Goal: Information Seeking & Learning: Learn about a topic

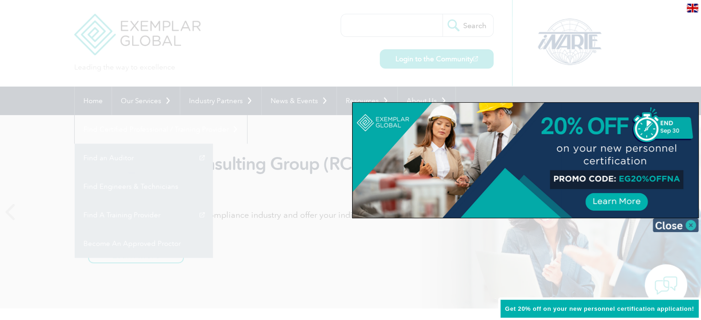
click at [693, 225] on img at bounding box center [675, 225] width 46 height 14
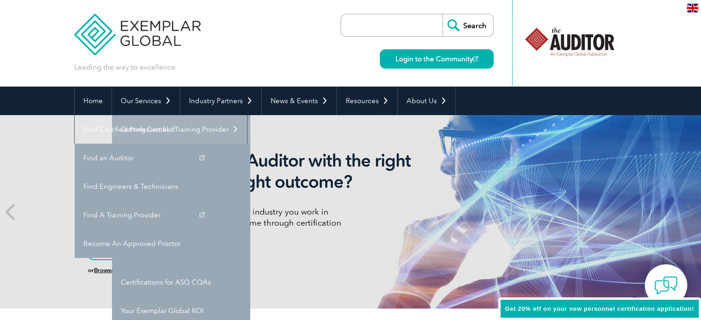
click at [155, 127] on link "Getting Certified" at bounding box center [181, 129] width 138 height 29
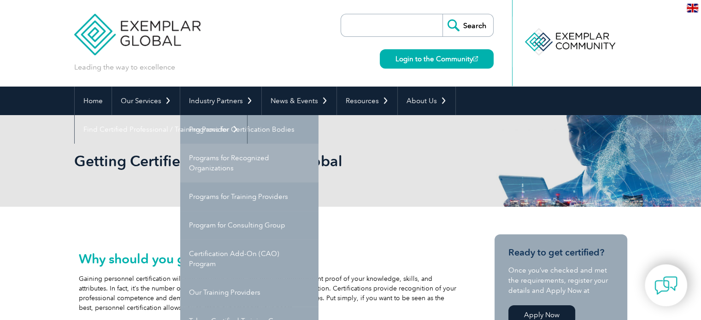
click at [227, 158] on link "Programs for Recognized Organizations" at bounding box center [249, 163] width 138 height 39
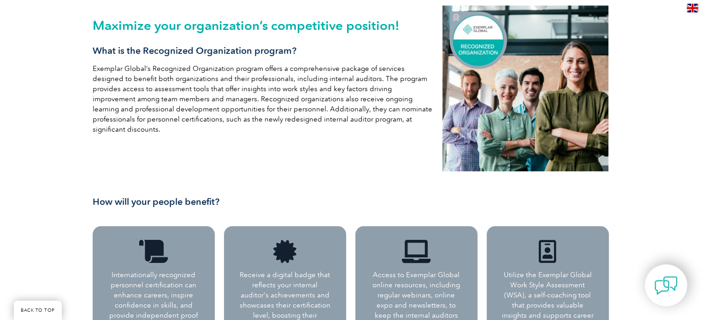
scroll to position [46, 0]
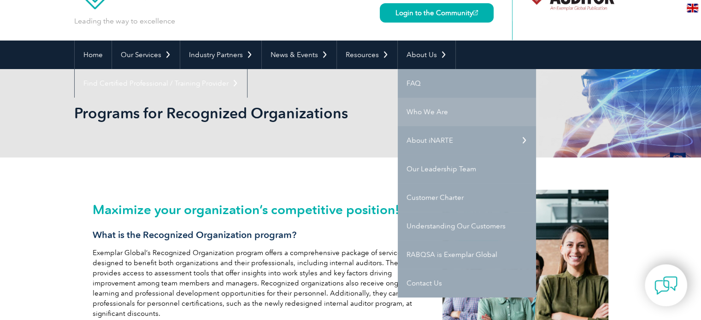
click at [425, 117] on link "Who We Are" at bounding box center [466, 112] width 138 height 29
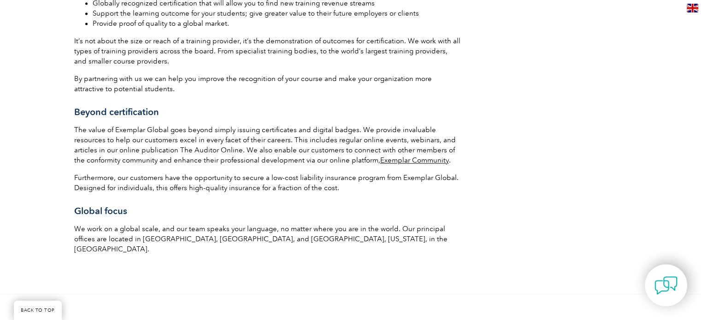
scroll to position [1474, 0]
